Goal: Task Accomplishment & Management: Manage account settings

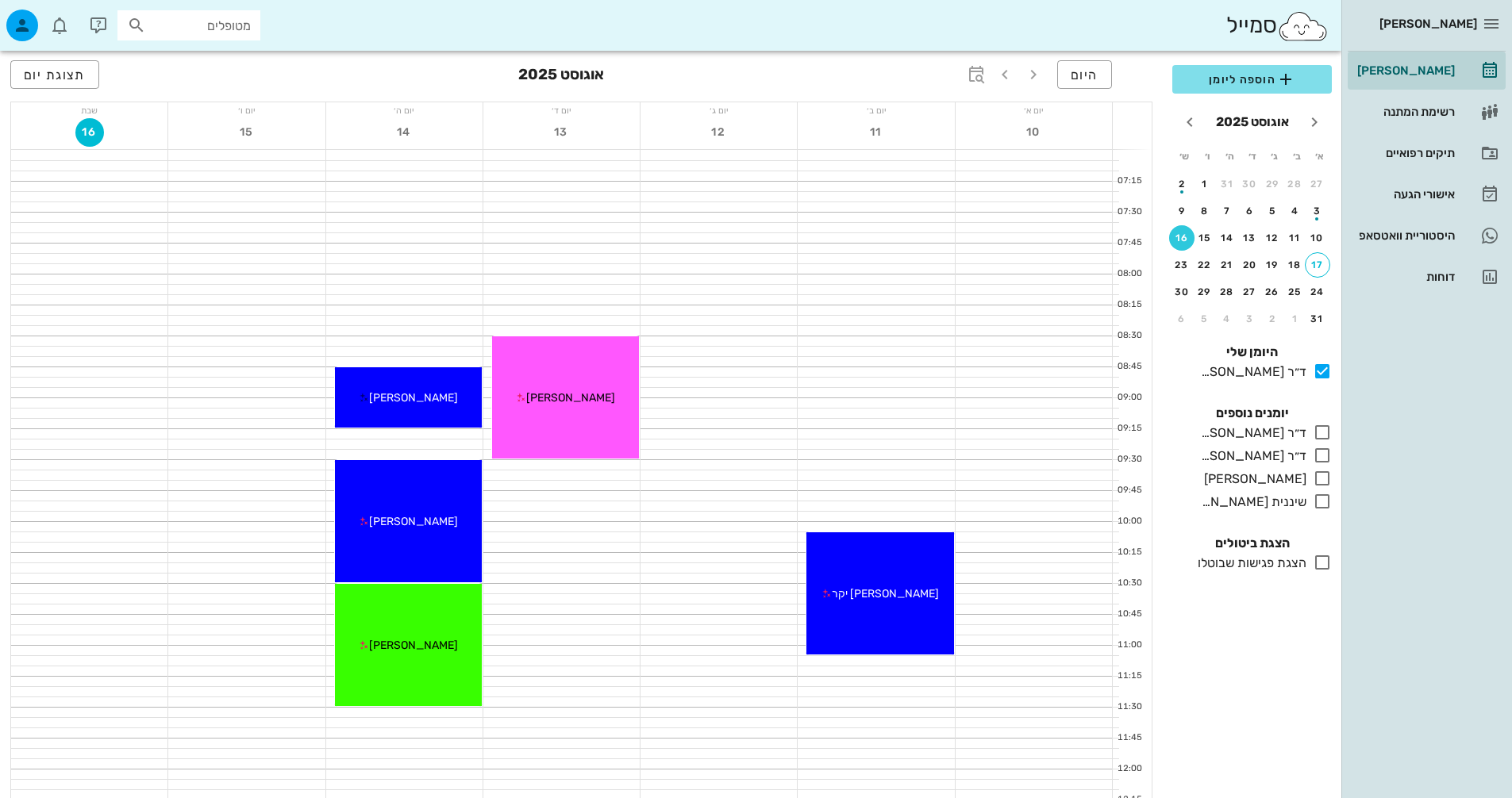
click at [175, 19] on input "מטופלים" at bounding box center [200, 25] width 102 height 21
click at [239, 32] on input "text" at bounding box center [200, 25] width 102 height 21
type input "דו"
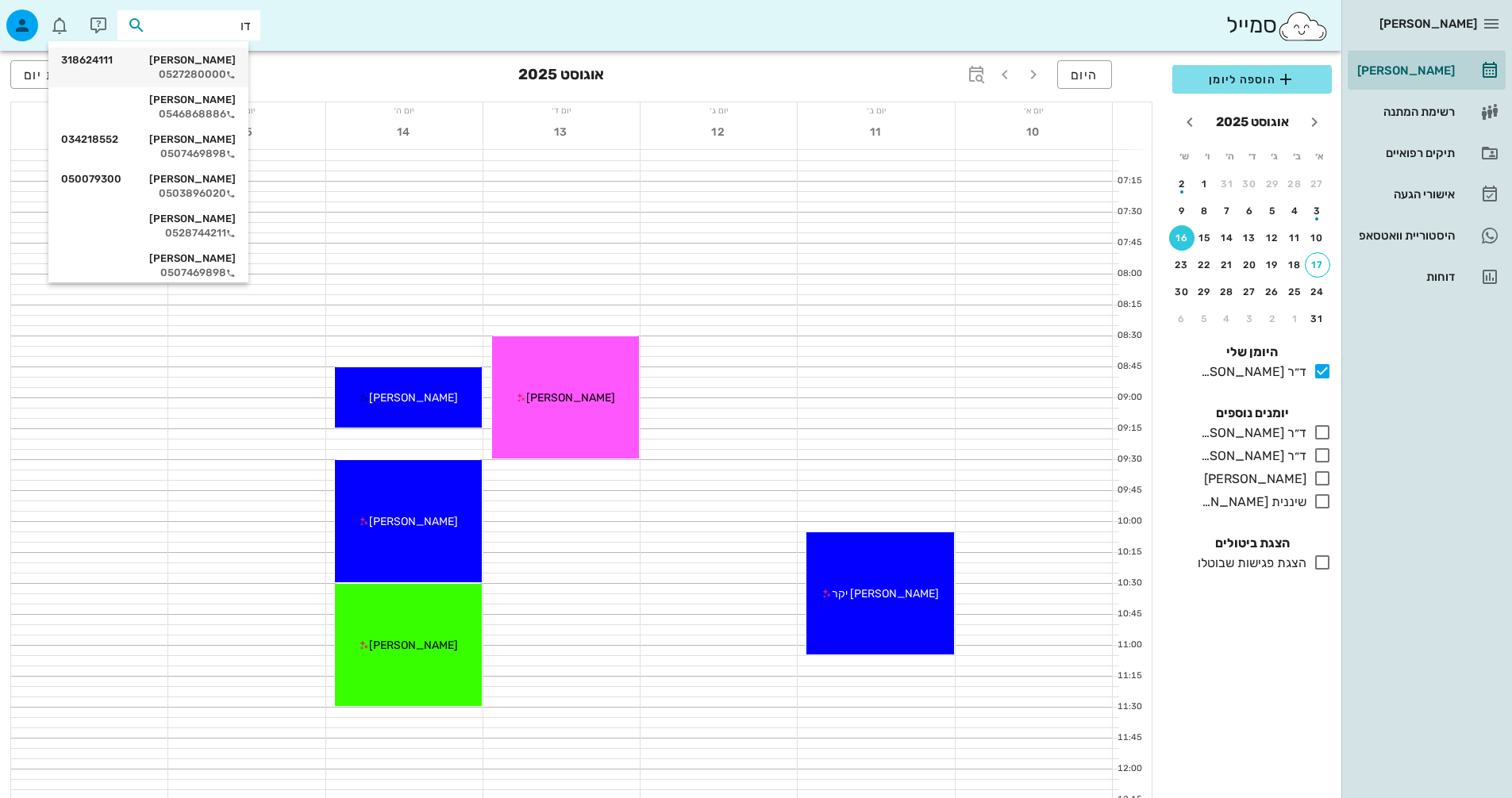
click at [235, 63] on div "[PERSON_NAME] 318624111" at bounding box center [149, 60] width 175 height 13
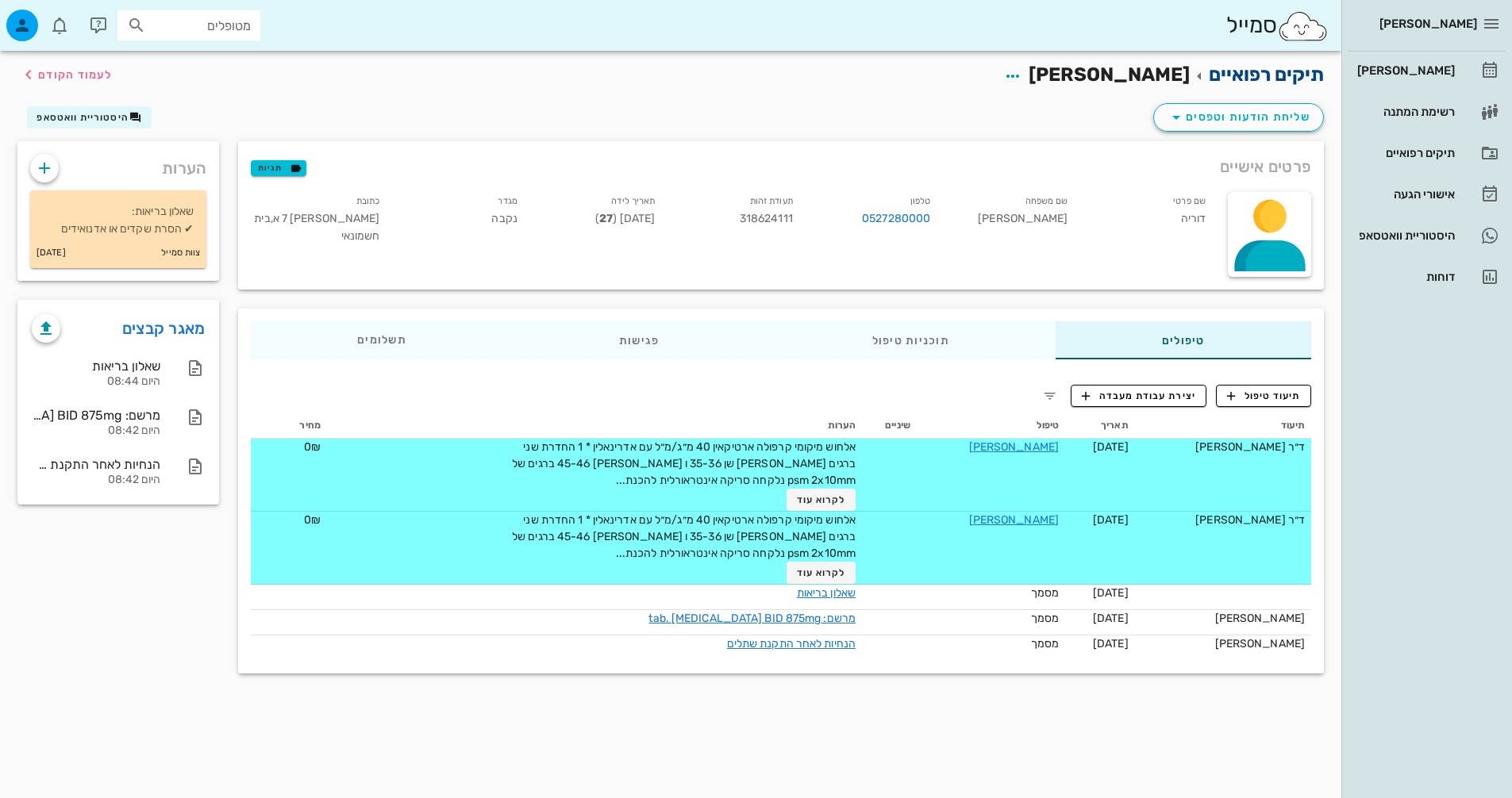
click at [1255, 76] on link "תיקים רפואיים" at bounding box center [1266, 74] width 115 height 23
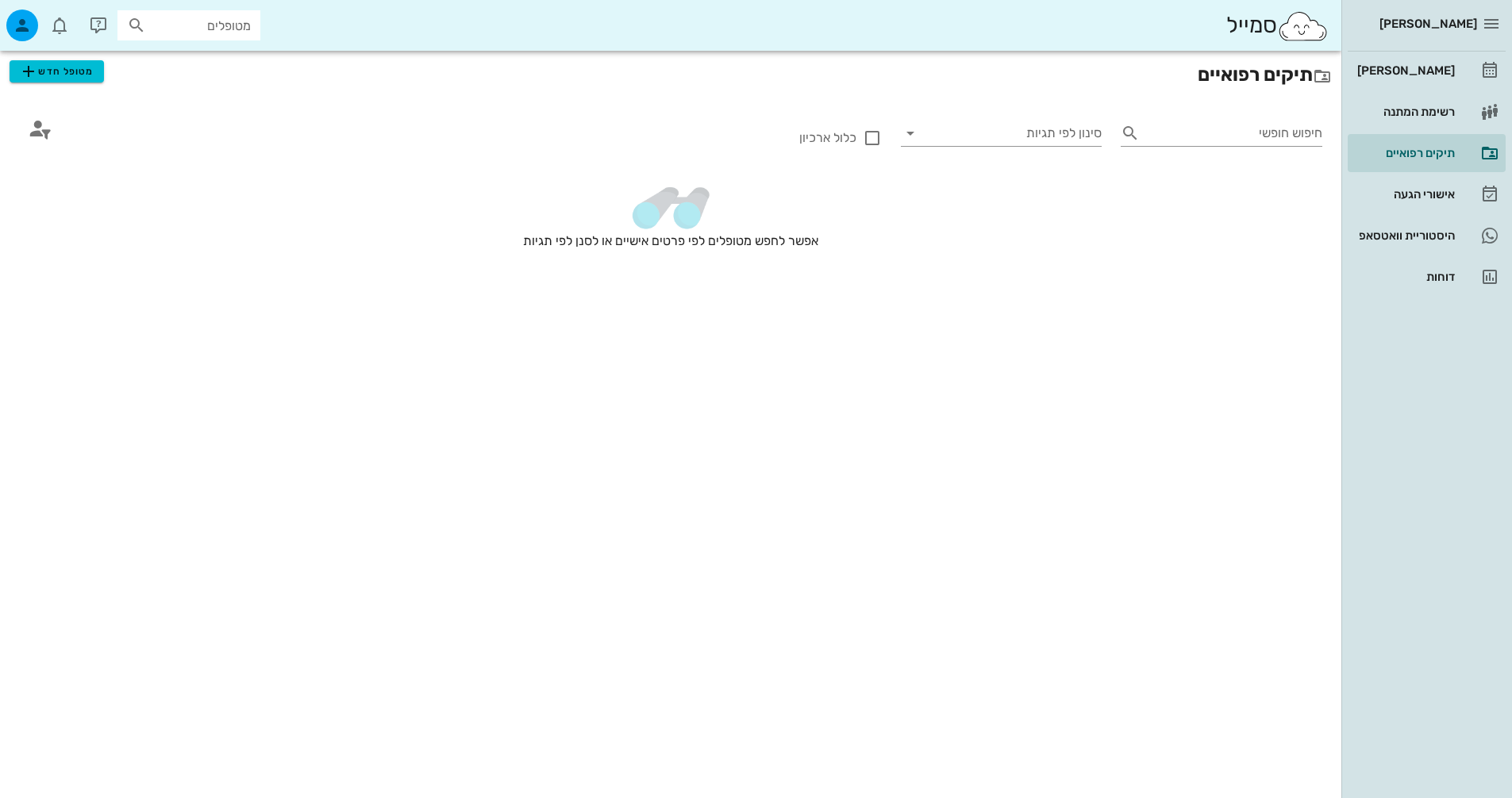
click at [235, 27] on input "מטופלים" at bounding box center [200, 25] width 102 height 21
click at [227, 15] on input "ליא" at bounding box center [200, 25] width 102 height 21
type input "\"
click at [223, 32] on input "text" at bounding box center [200, 25] width 102 height 21
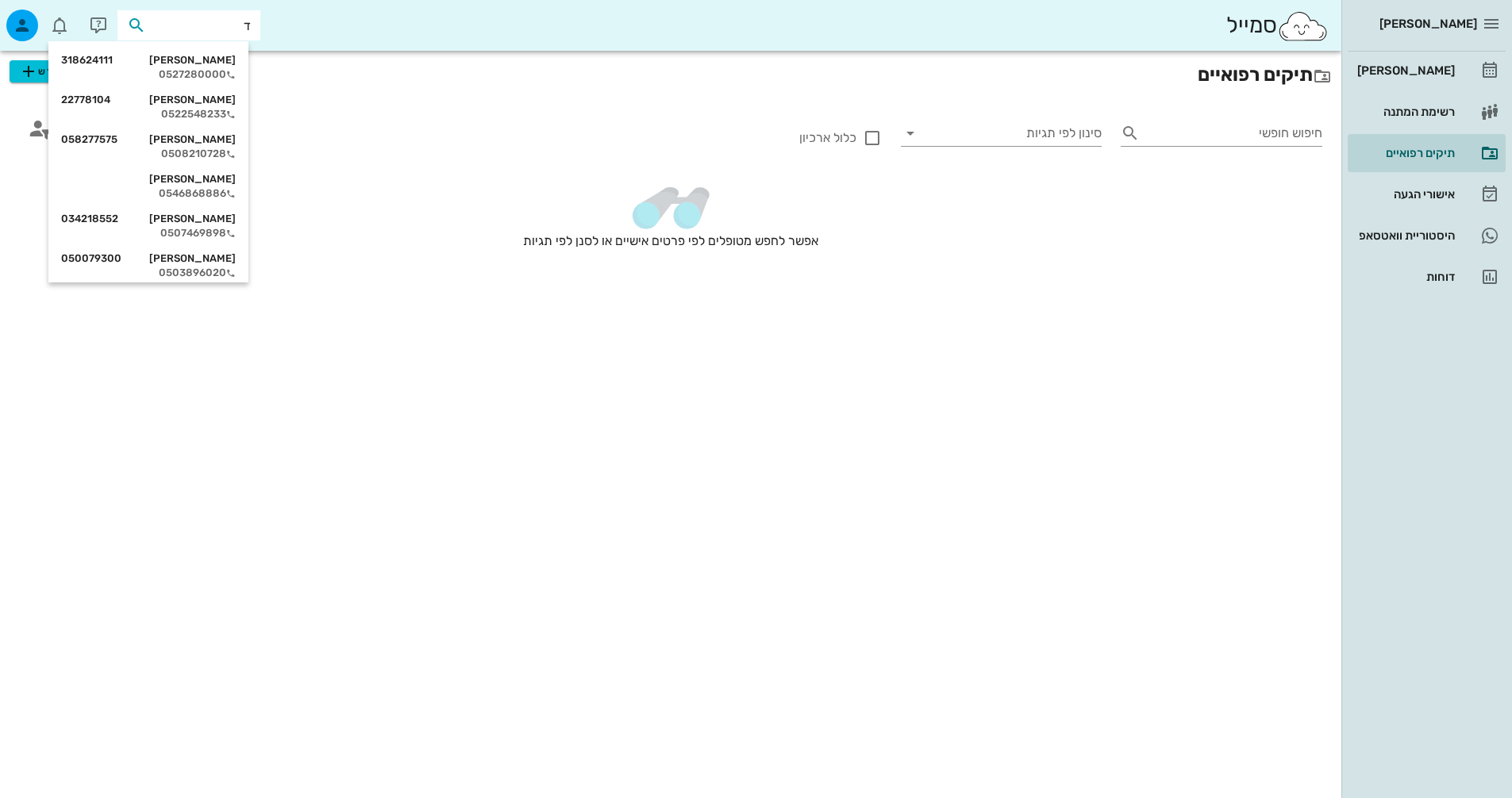
type input "דו"
click at [215, 56] on div "[PERSON_NAME] 318624111" at bounding box center [149, 60] width 175 height 13
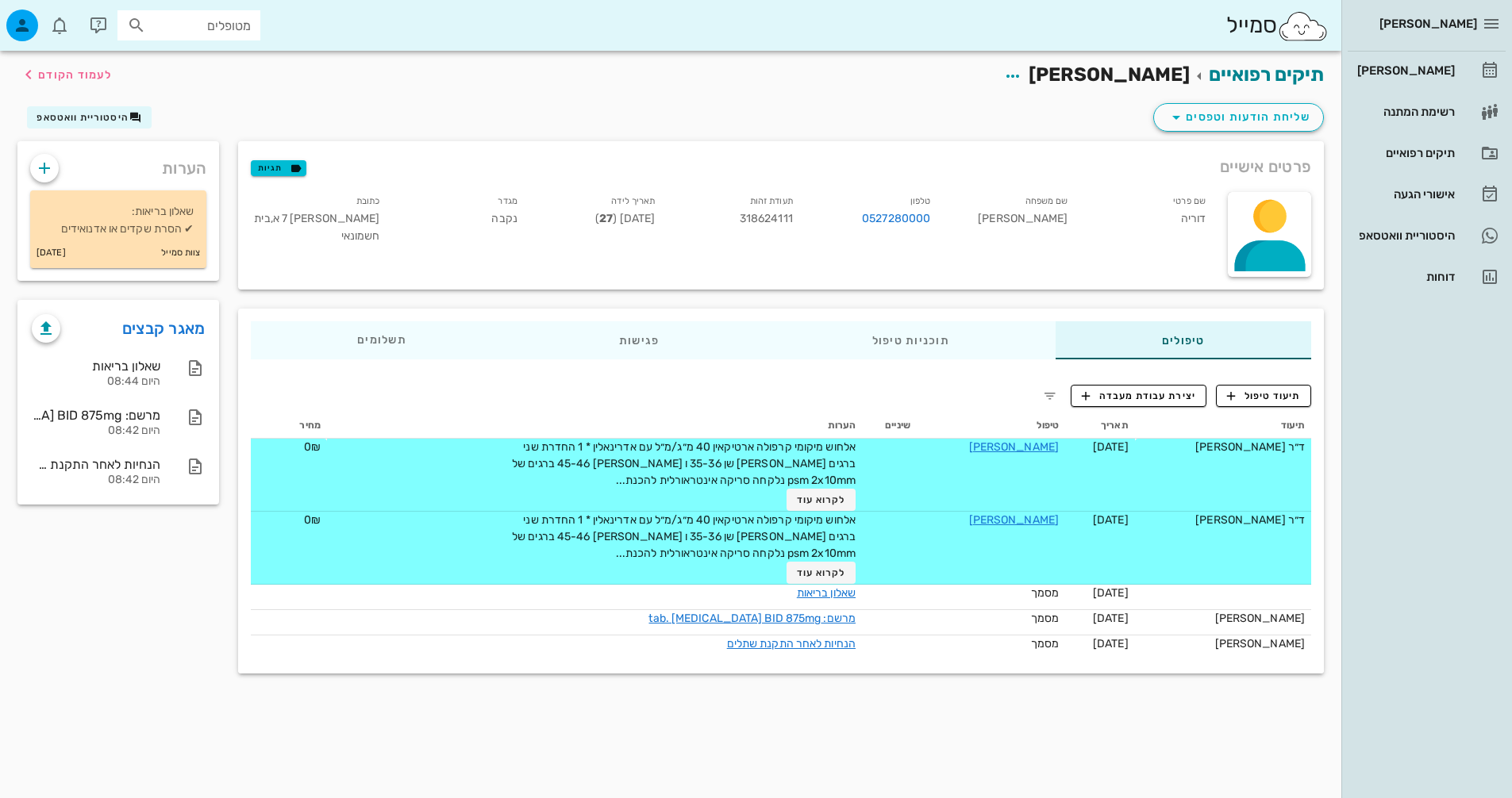
click at [1031, 447] on td "[PERSON_NAME]" at bounding box center [991, 475] width 149 height 73
click at [1019, 449] on link "[PERSON_NAME]" at bounding box center [1014, 447] width 90 height 14
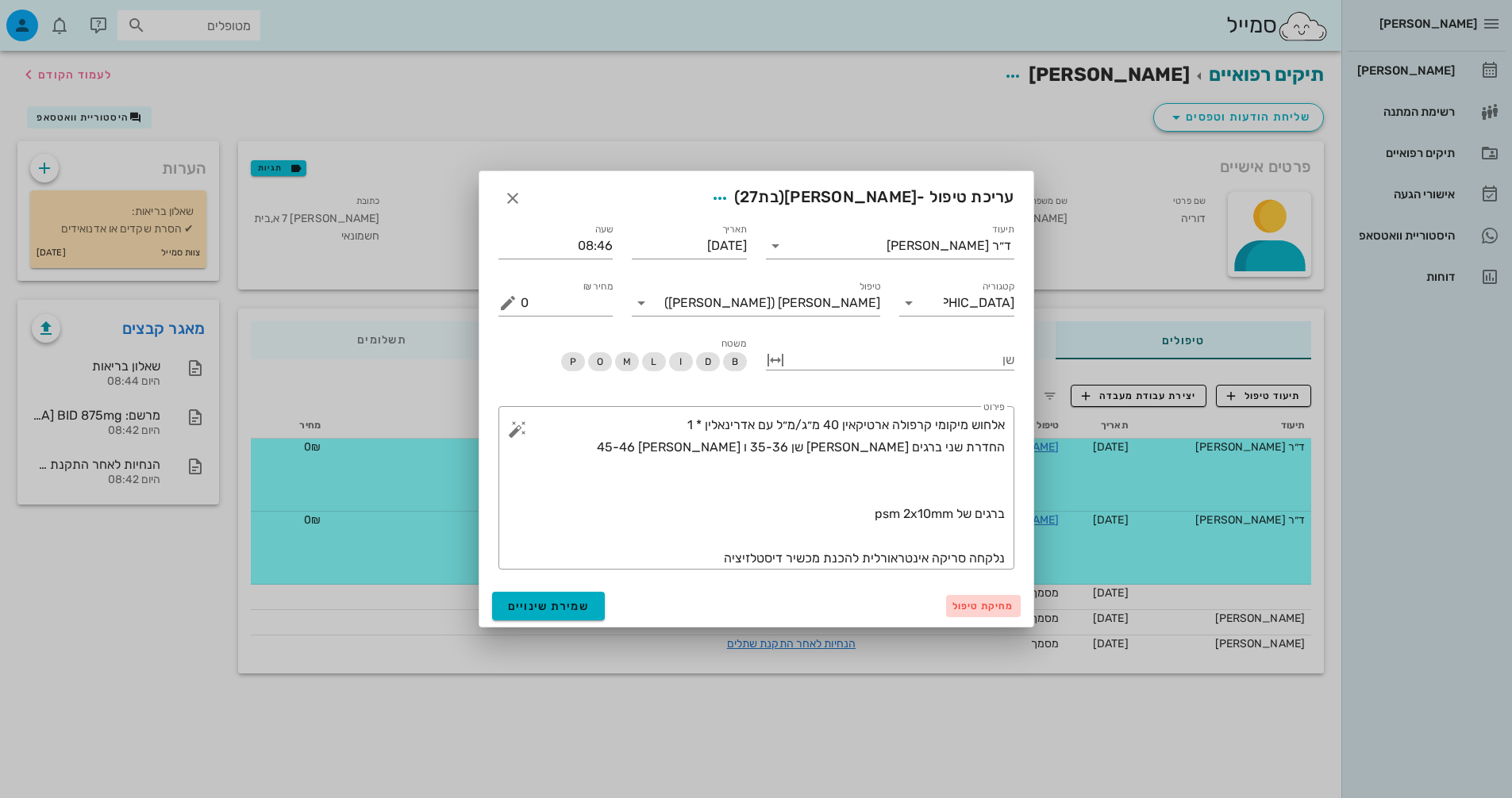
click at [982, 607] on span "מחיקת טיפול" at bounding box center [982, 606] width 62 height 11
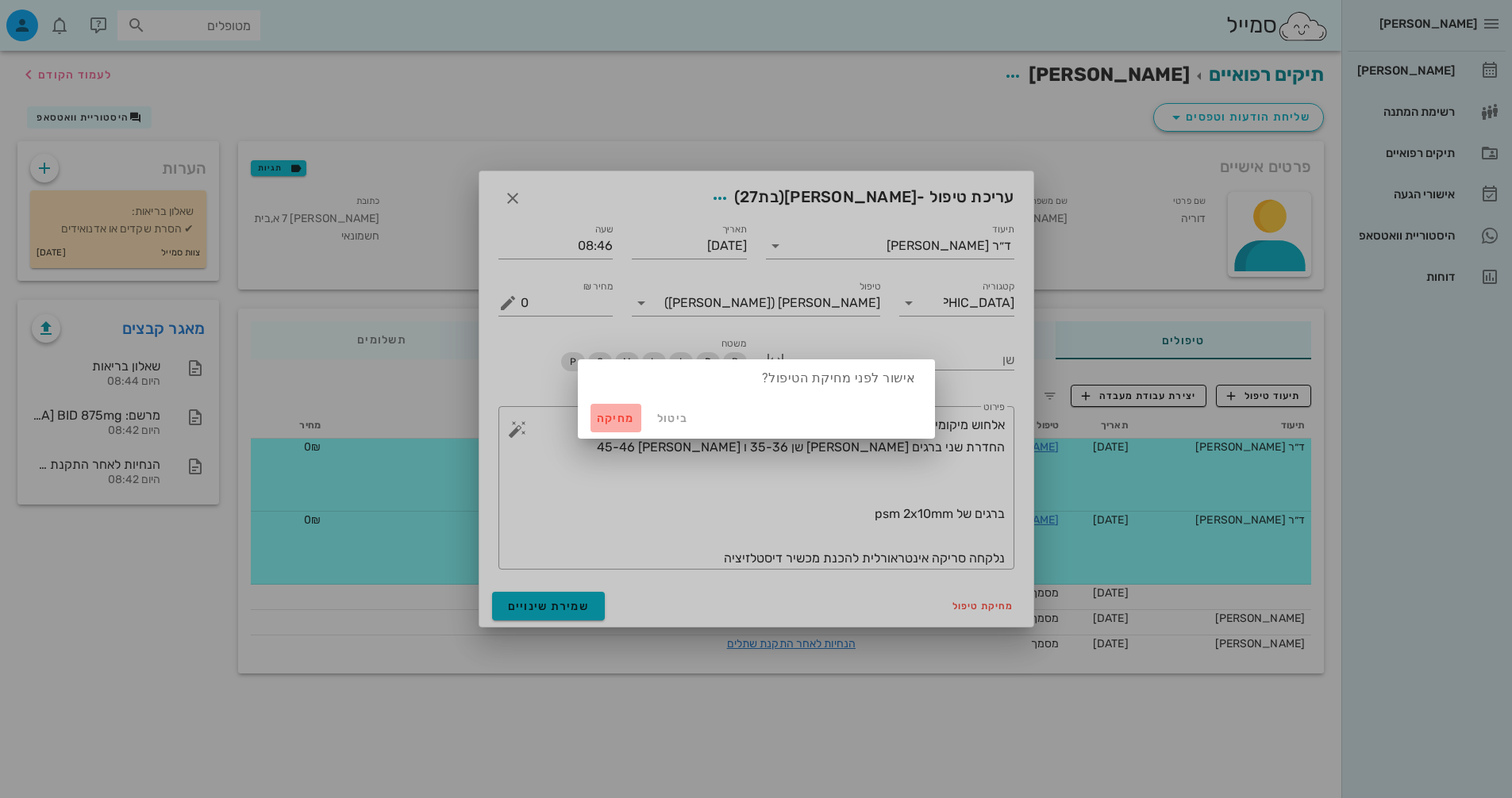
click at [623, 422] on span "מחיקה" at bounding box center [616, 418] width 38 height 14
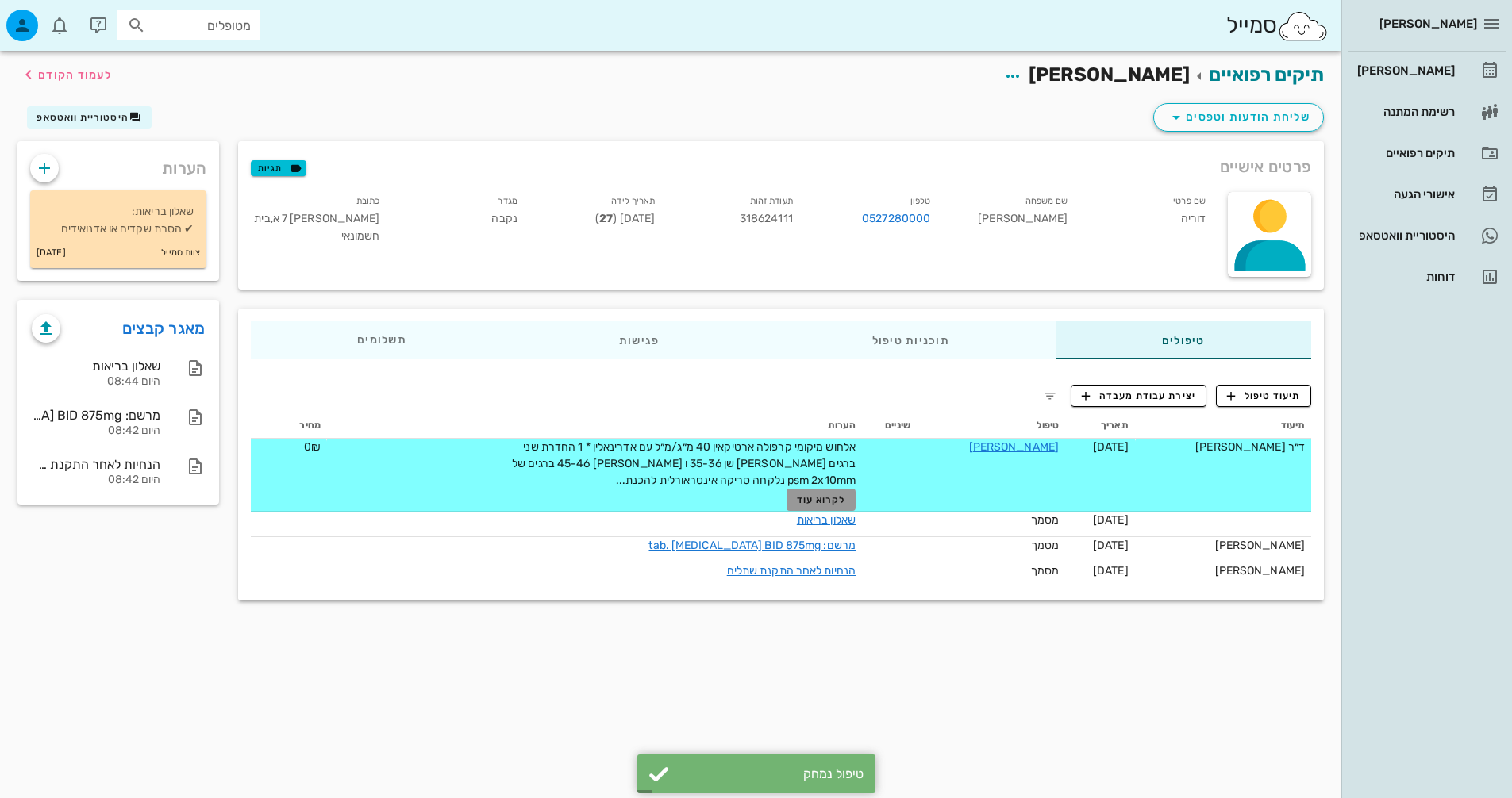
click at [851, 491] on button "לקרוא עוד" at bounding box center [820, 500] width 69 height 23
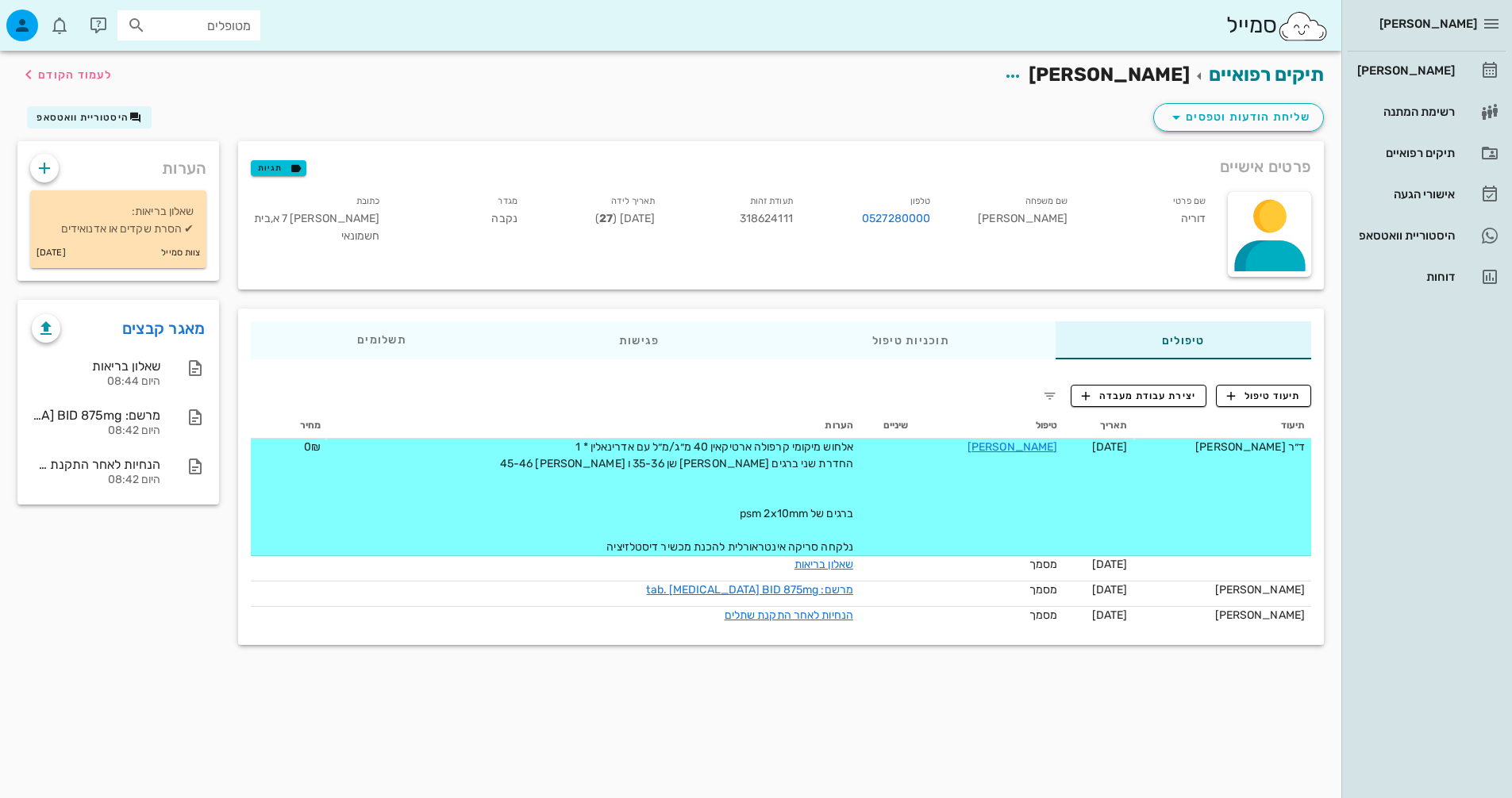
click at [1125, 461] on td "[DATE]" at bounding box center [1099, 497] width 70 height 117
click at [756, 399] on div "תיעוד טיפול יצירת עבודת מעבדה תיעוד תאריך טיפול שיניים הערות מחיר ד״ר [PERSON_N…" at bounding box center [780, 508] width 1085 height 273
